Goal: Information Seeking & Learning: Learn about a topic

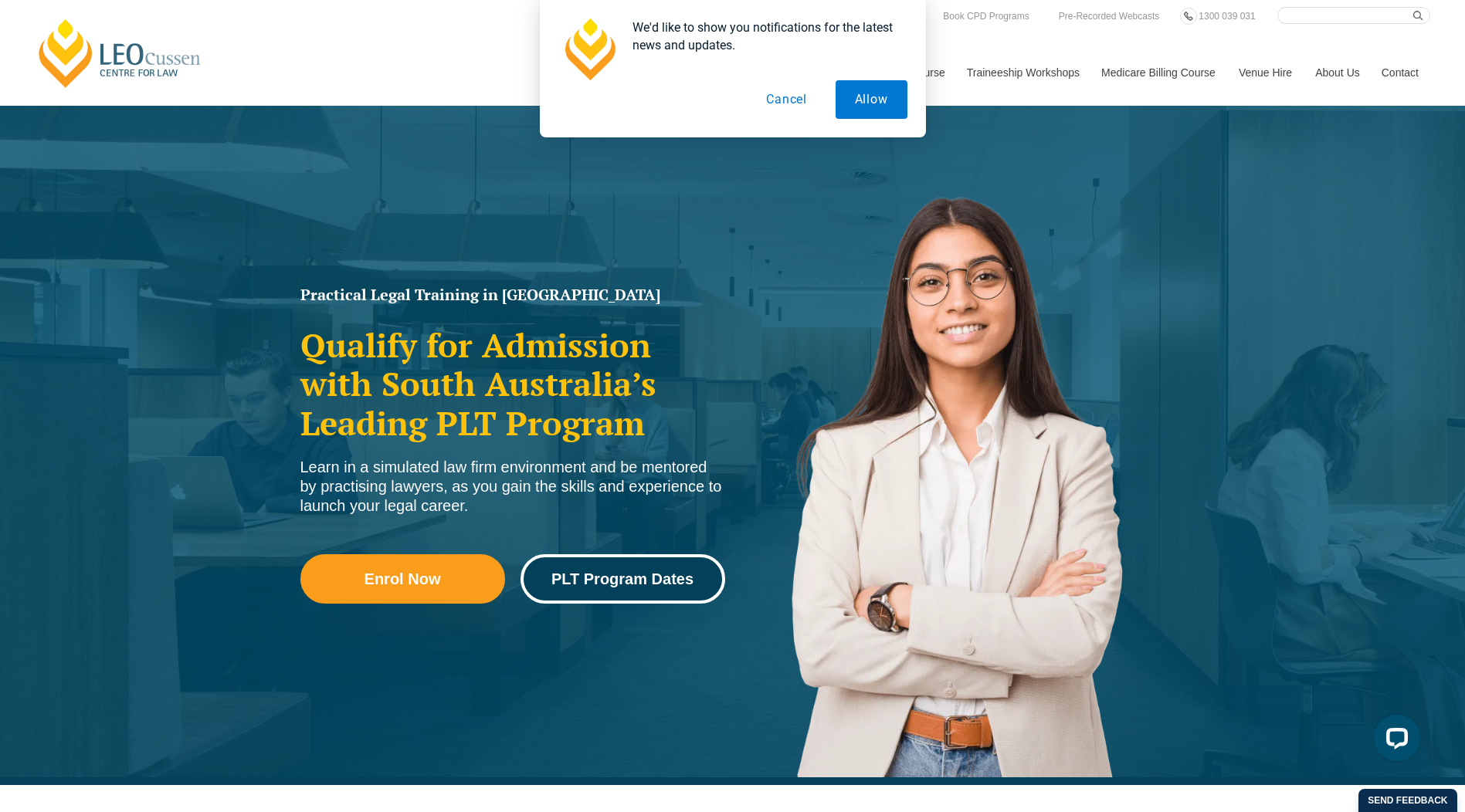
click at [598, 581] on span "PLT Program Dates" at bounding box center [623, 579] width 142 height 15
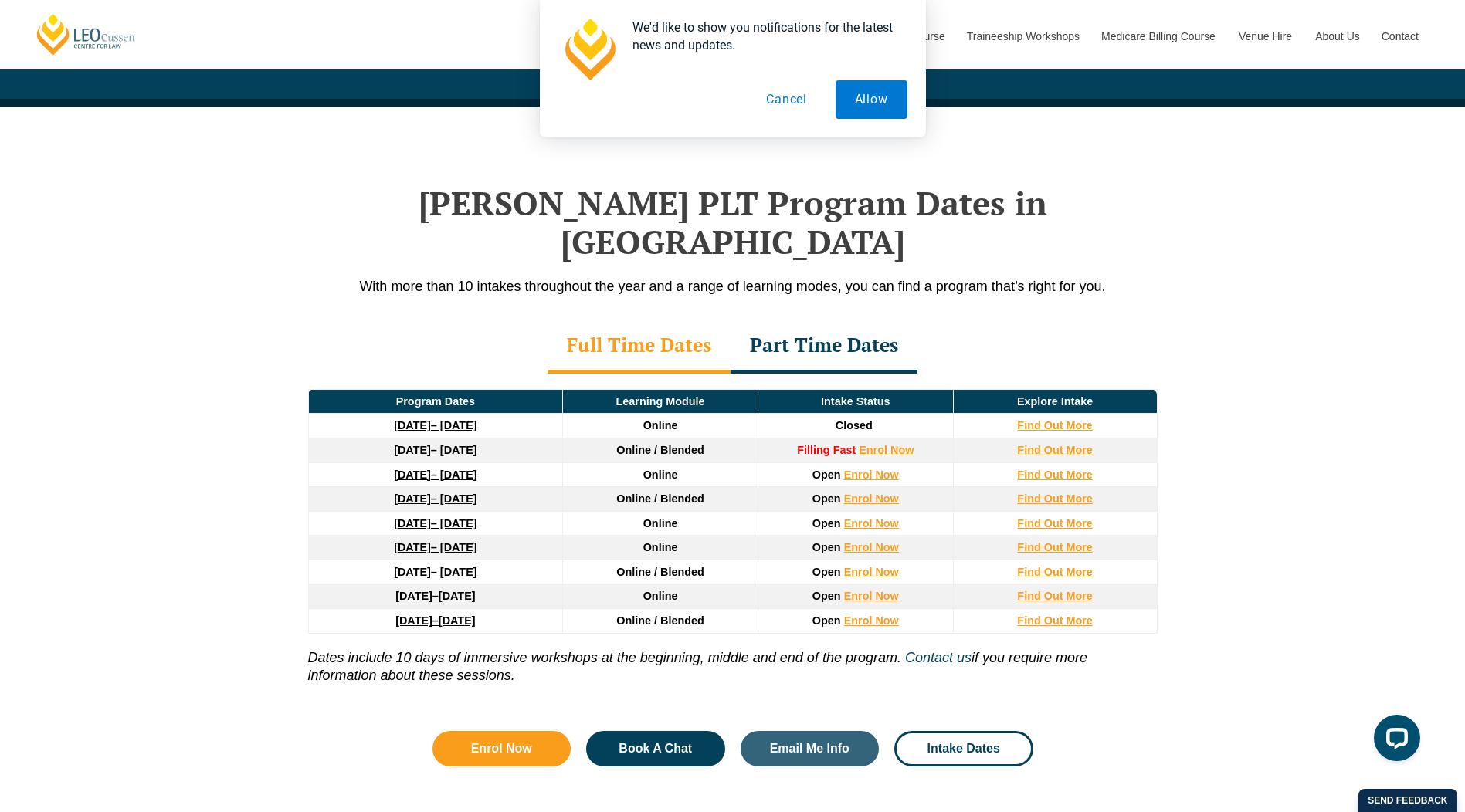
scroll to position [1993, 0]
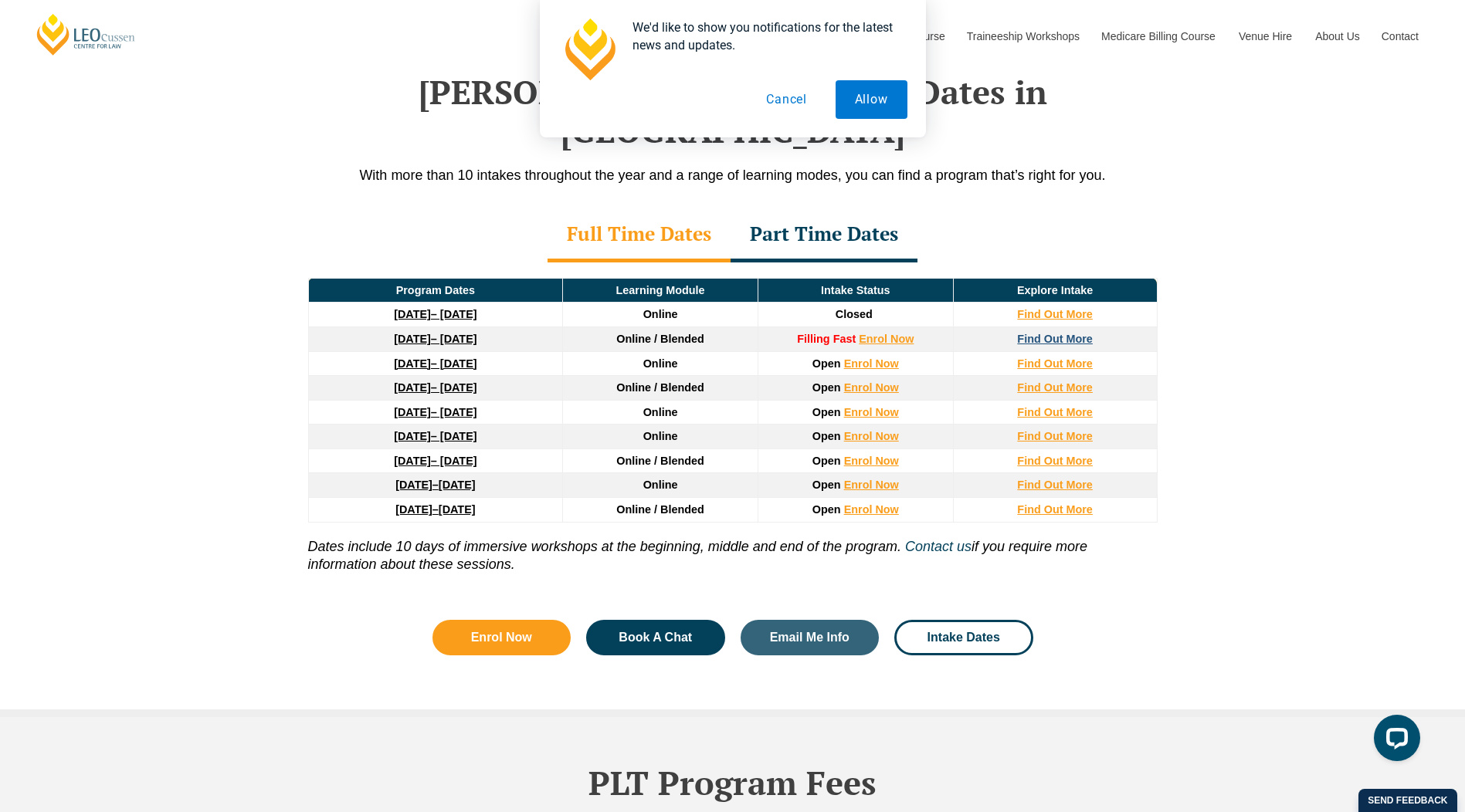
click at [1086, 333] on strong "Find Out More" at bounding box center [1054, 339] width 76 height 12
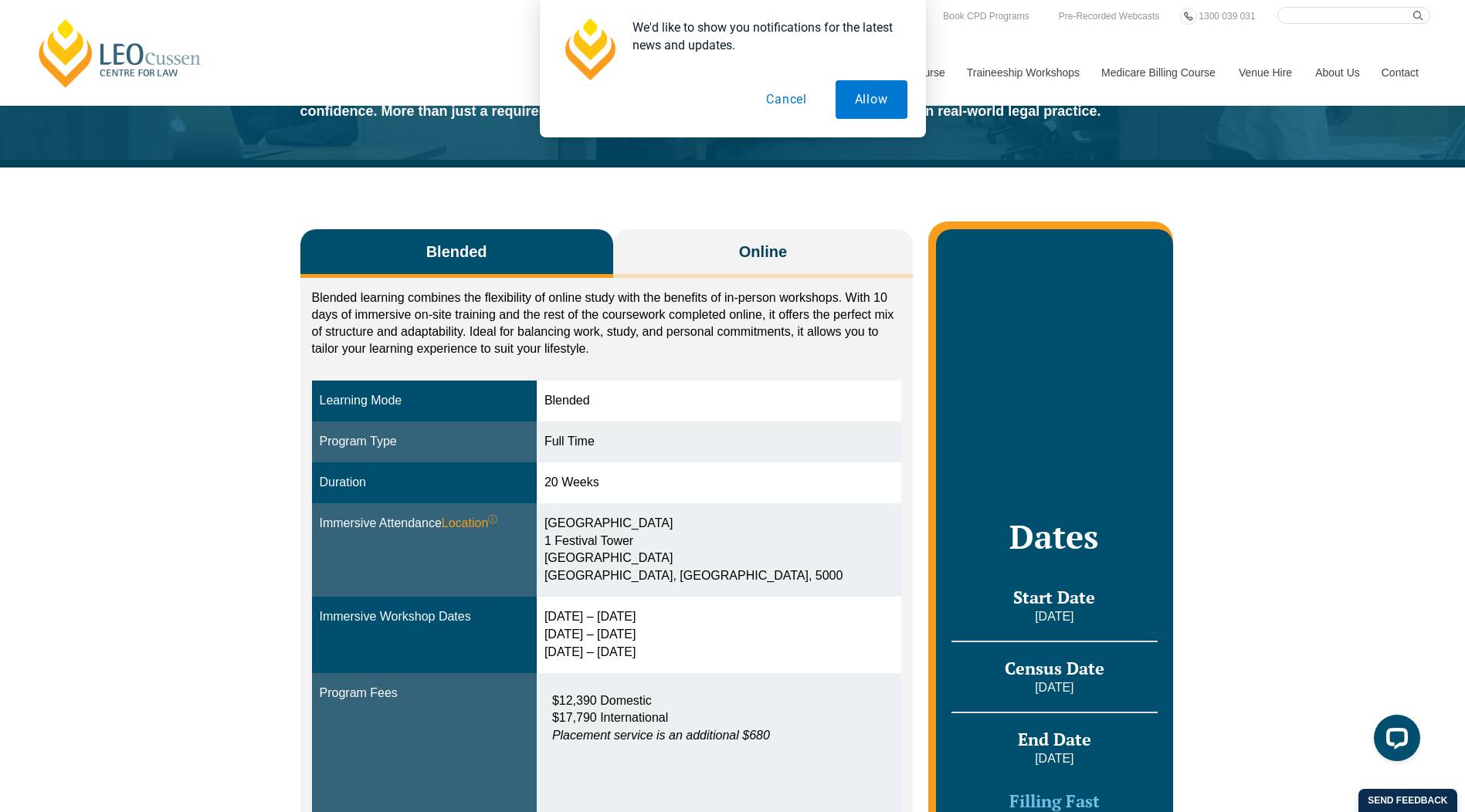
drag, startPoint x: 794, startPoint y: 103, endPoint x: 775, endPoint y: 120, distance: 25.5
click at [794, 103] on button "Cancel" at bounding box center [786, 99] width 79 height 38
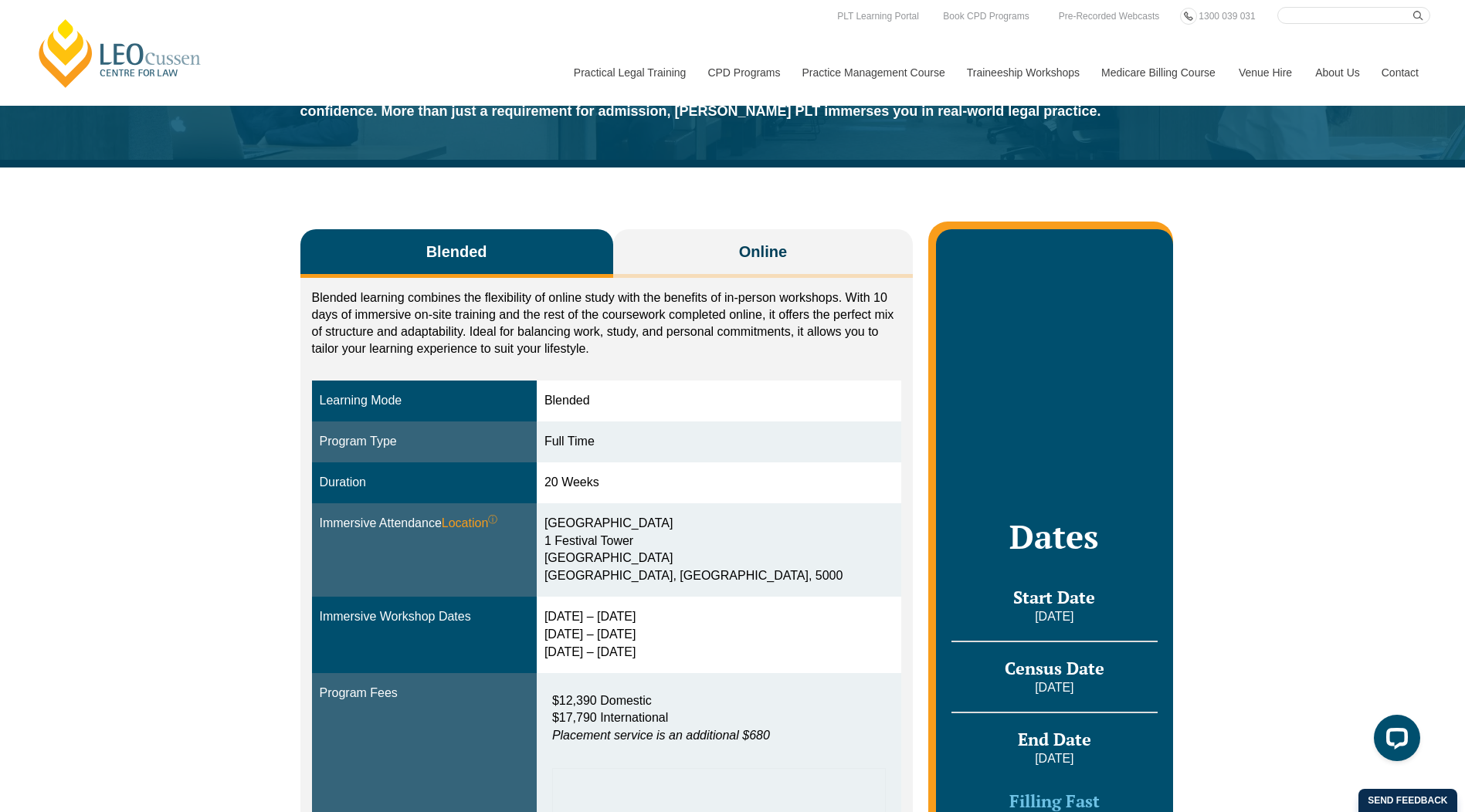
click at [160, 388] on div "Blended Online Blended learning combines the flexibility of online study with t…" at bounding box center [732, 692] width 1465 height 1049
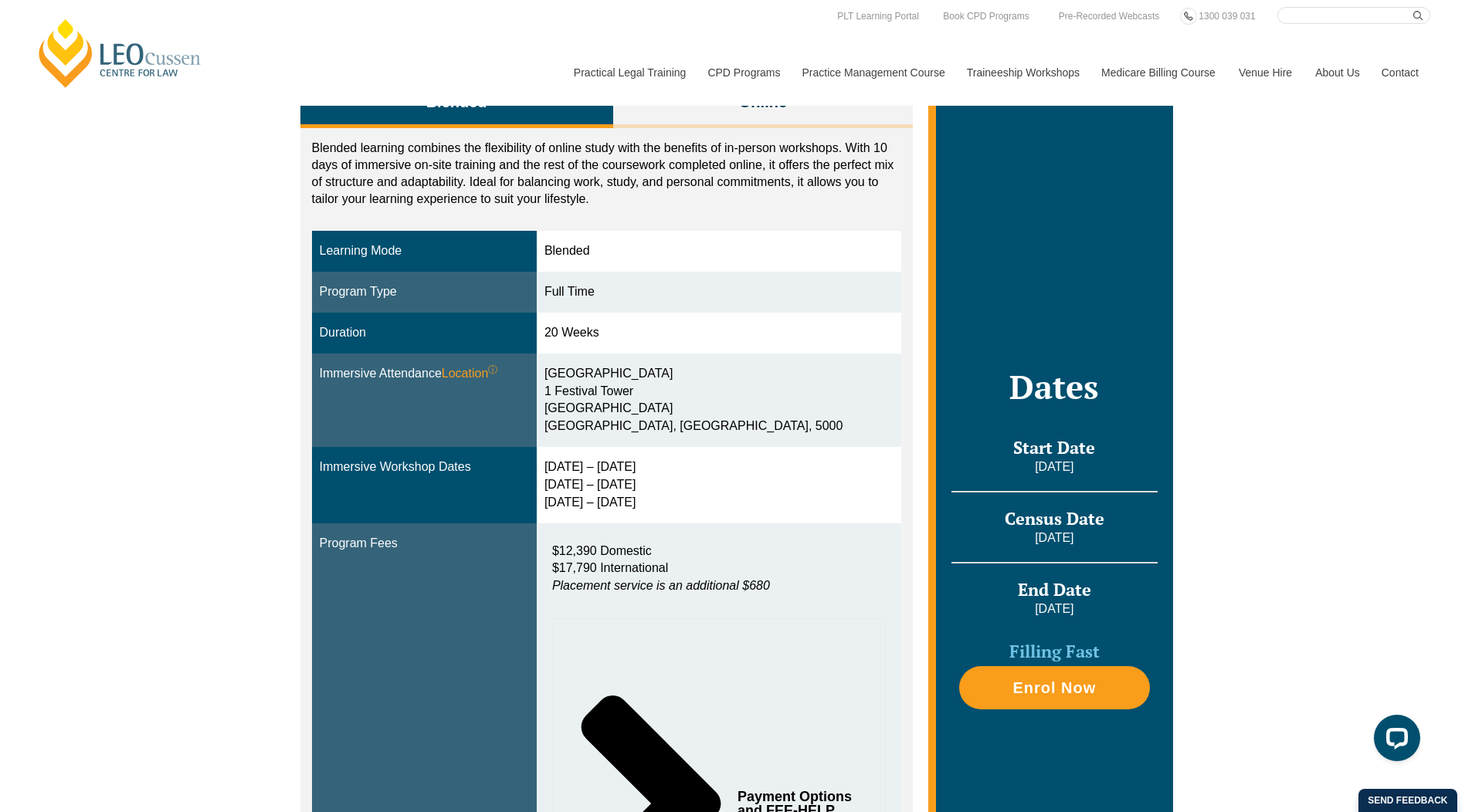
scroll to position [41, 0]
